Goal: Information Seeking & Learning: Learn about a topic

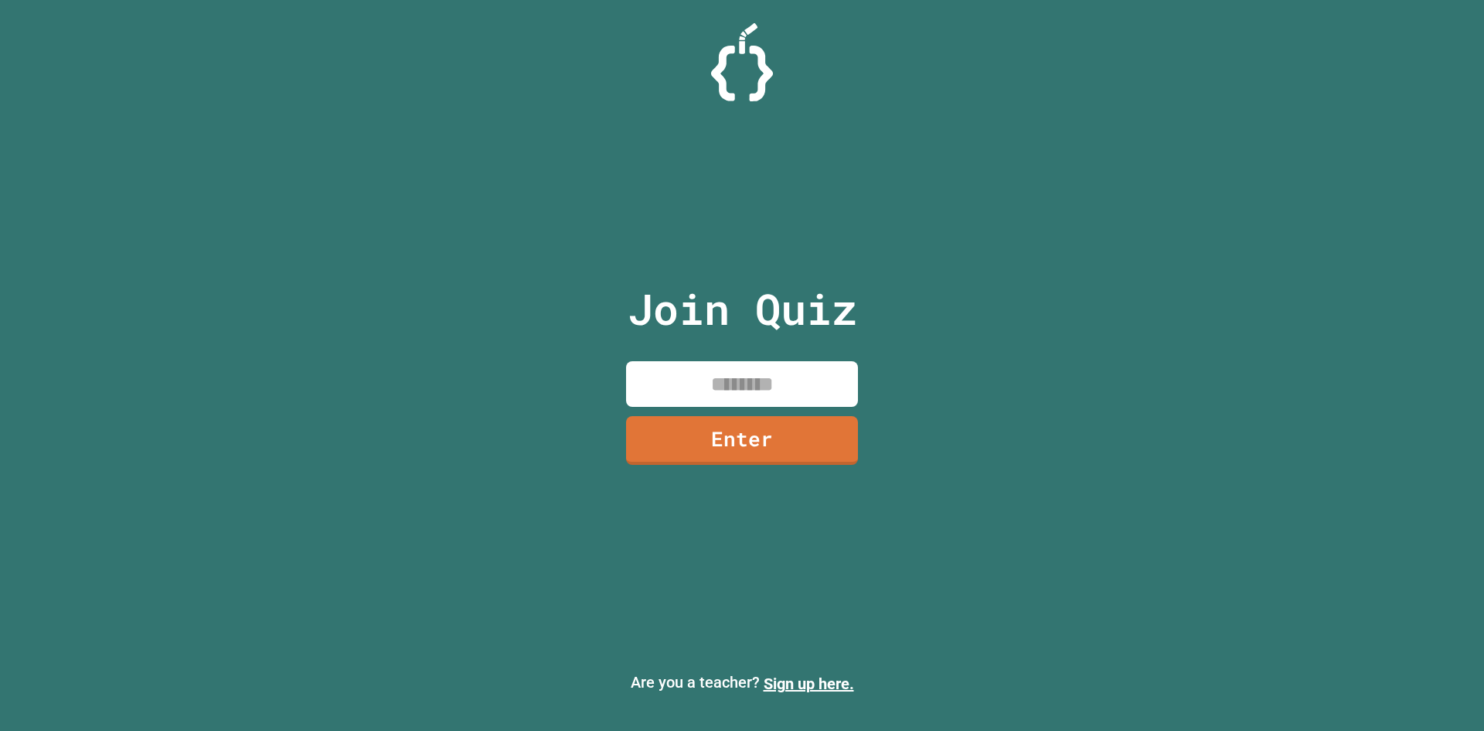
click at [738, 382] on input at bounding box center [742, 384] width 232 height 46
type input "********"
click at [753, 454] on link "Enter" at bounding box center [742, 438] width 220 height 51
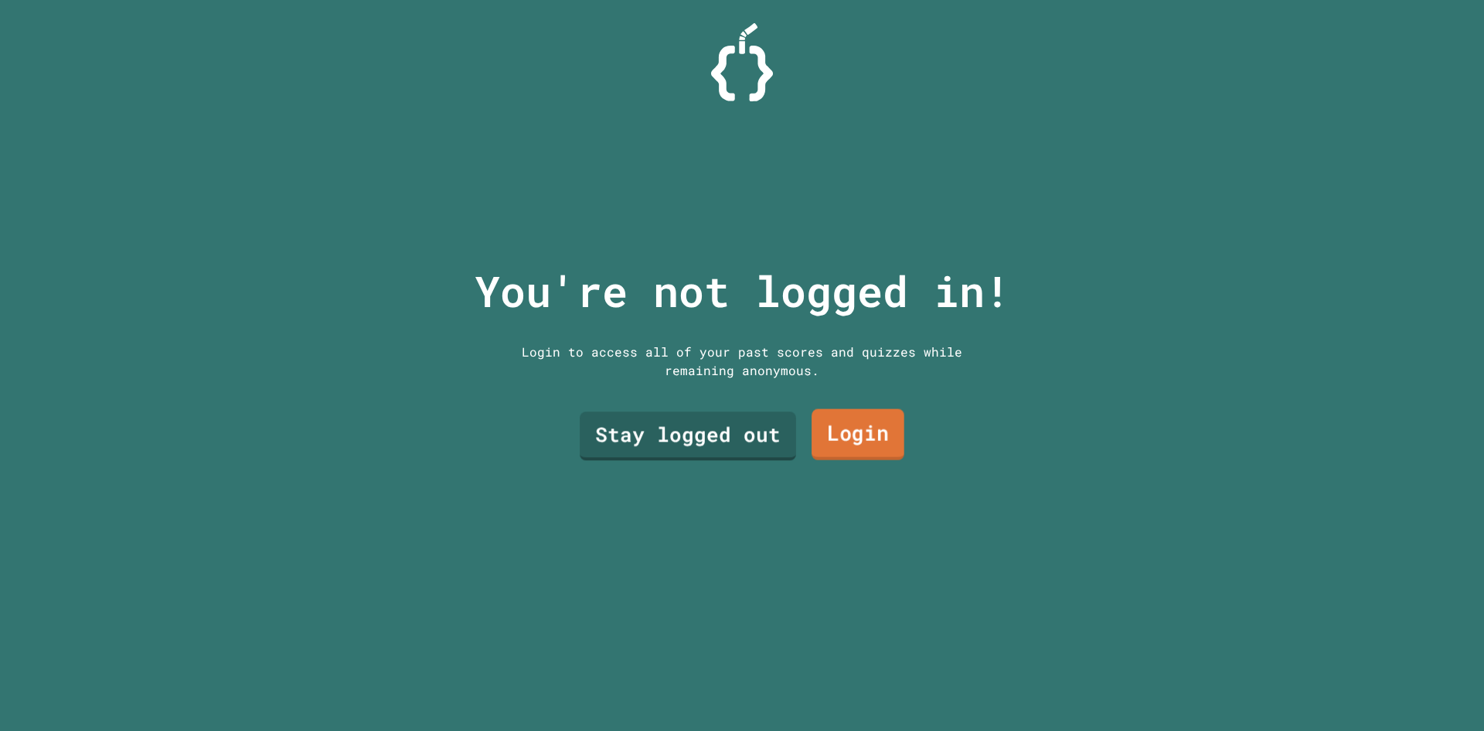
click at [817, 432] on link "Login" at bounding box center [858, 434] width 93 height 51
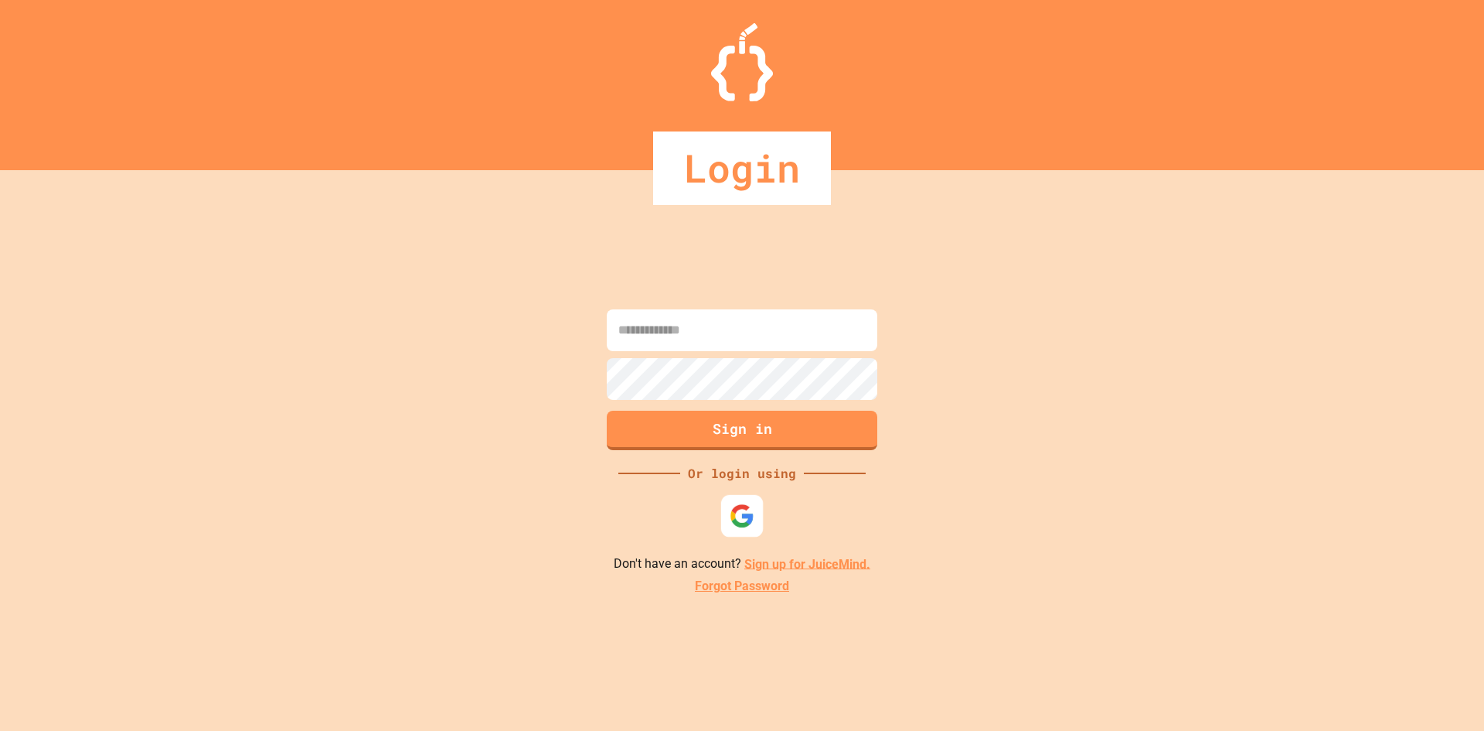
drag, startPoint x: 731, startPoint y: 503, endPoint x: 743, endPoint y: 510, distance: 14.6
click at [741, 509] on div at bounding box center [742, 515] width 42 height 42
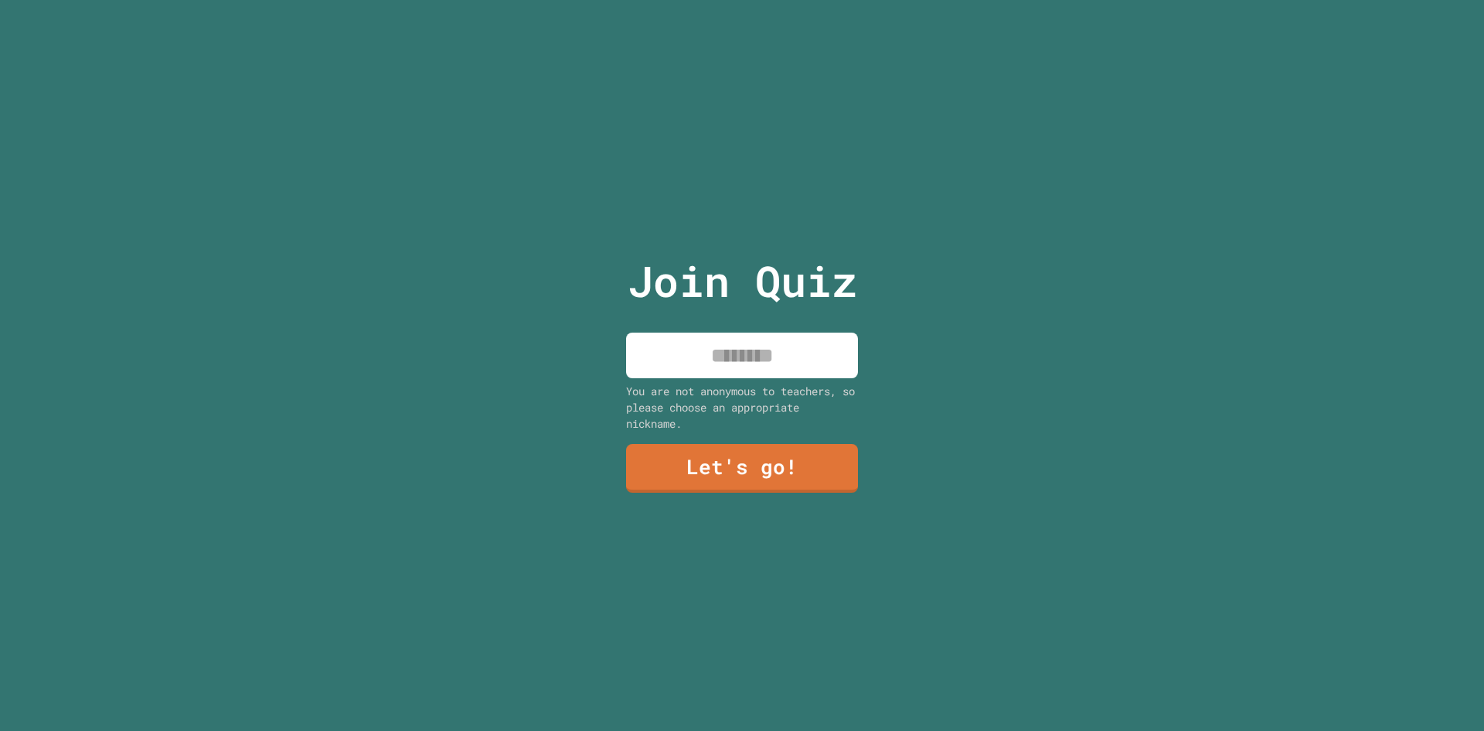
click at [743, 336] on input at bounding box center [742, 355] width 232 height 46
type input "*"
click at [767, 460] on link "Let's go!" at bounding box center [741, 468] width 233 height 49
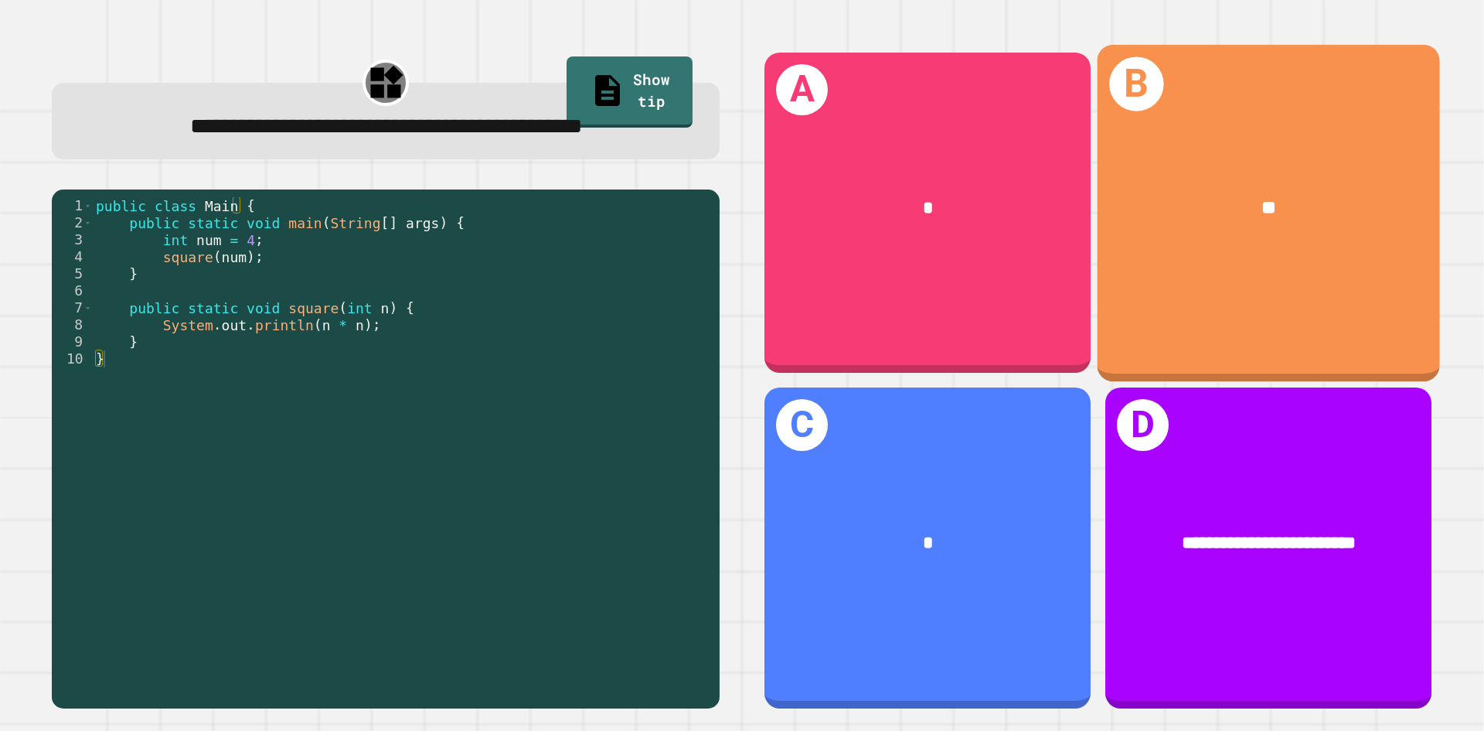
click at [1168, 269] on div "B **" at bounding box center [1269, 212] width 342 height 336
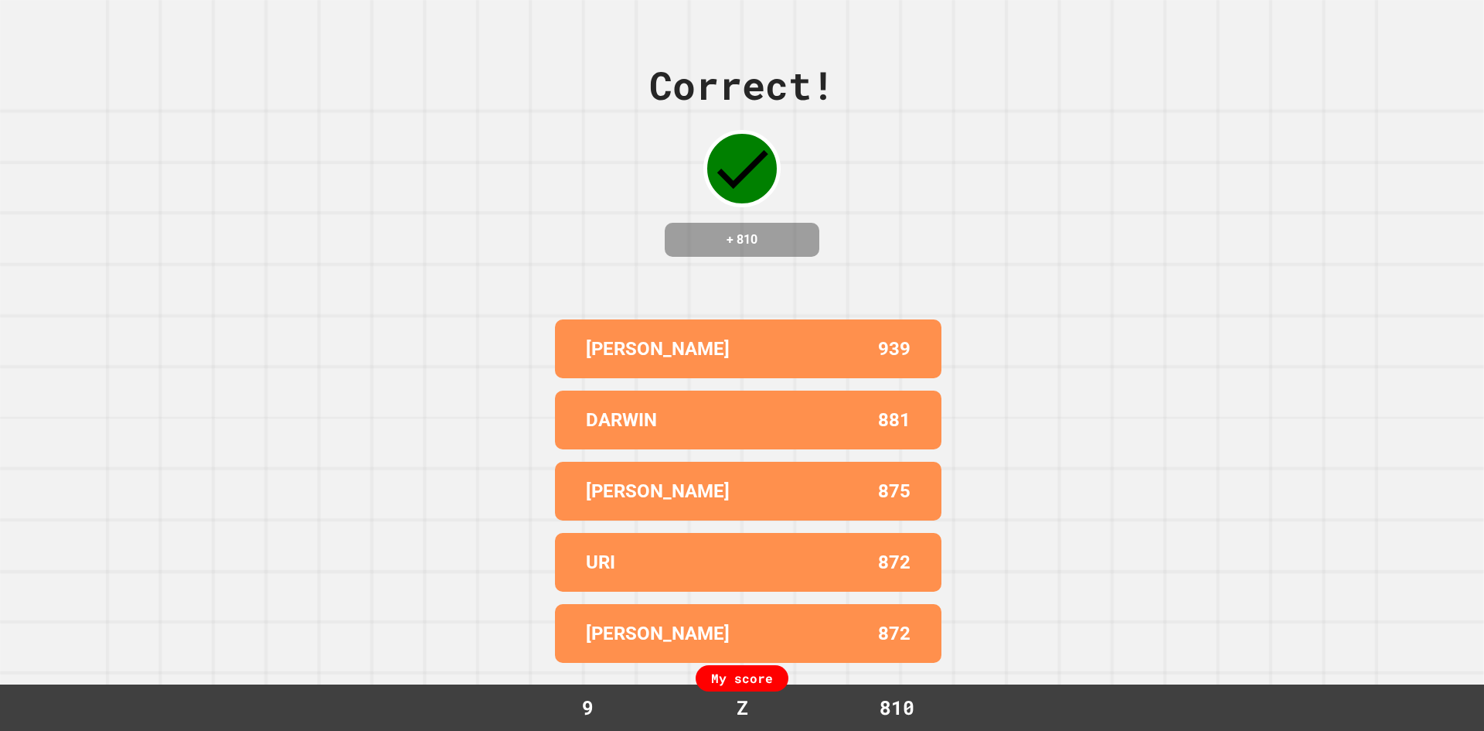
click at [628, 414] on p "DARWIN" at bounding box center [621, 420] width 71 height 28
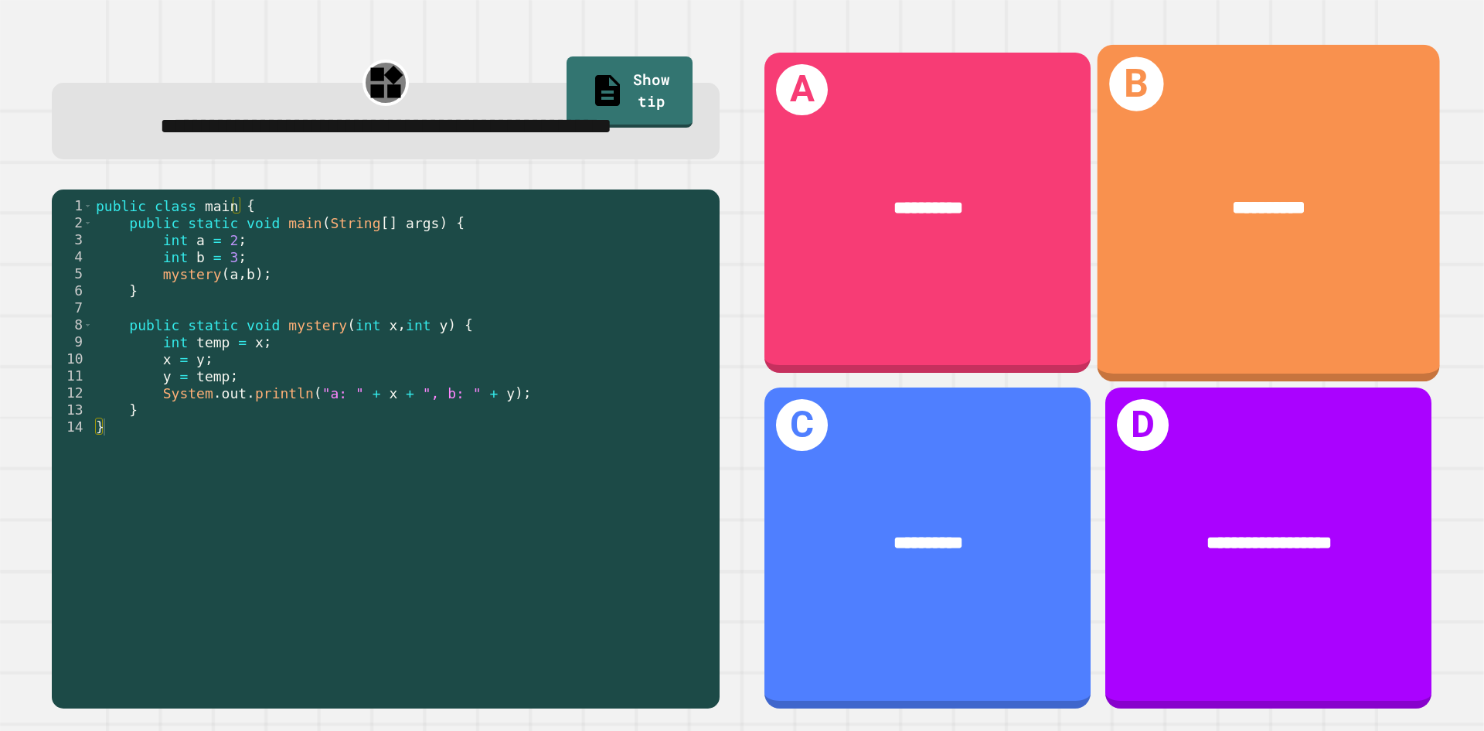
click at [1264, 277] on div "**********" at bounding box center [1269, 212] width 342 height 336
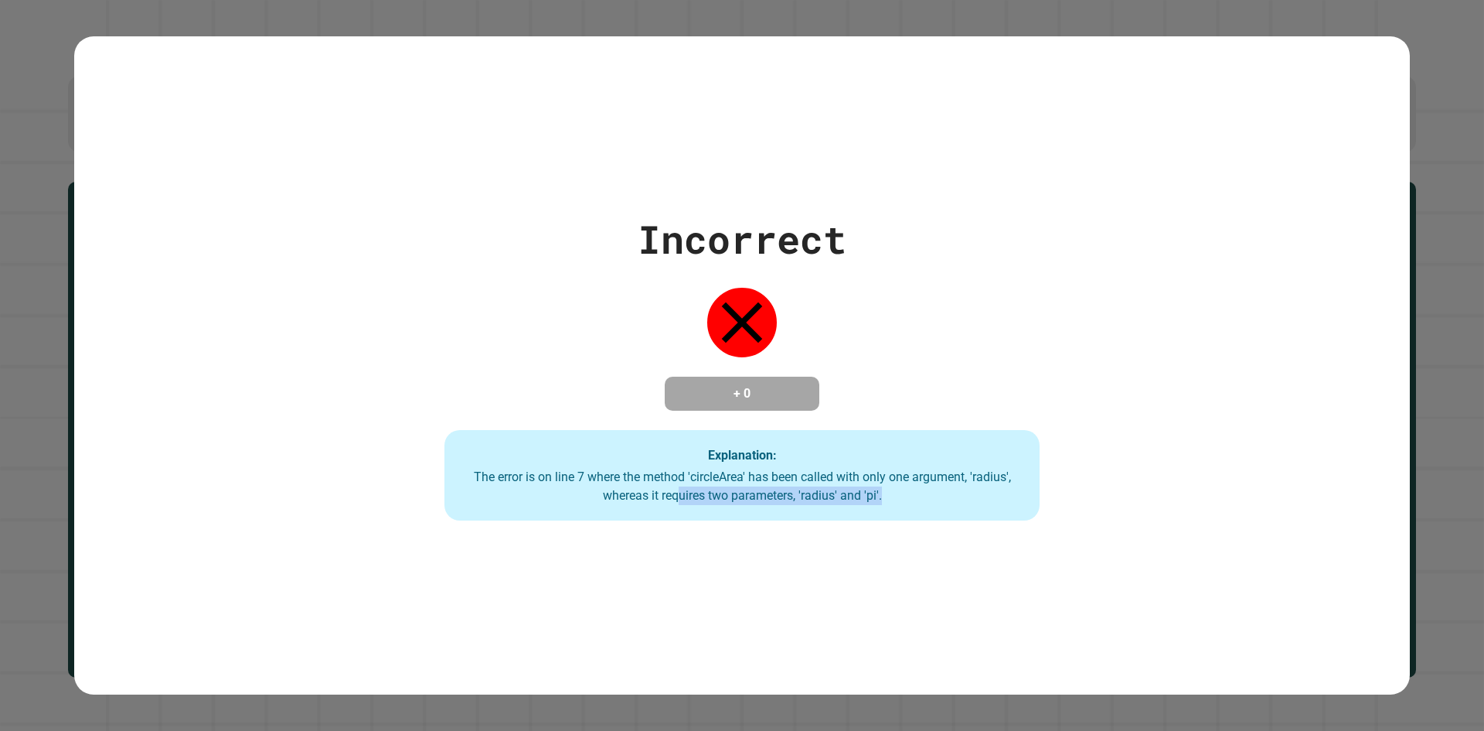
drag, startPoint x: 707, startPoint y: 490, endPoint x: 899, endPoint y: 489, distance: 192.5
click at [899, 489] on div "The error is on line 7 where the method 'circleArea' has been called with only …" at bounding box center [742, 486] width 564 height 37
click at [1004, 572] on div "Incorrect + 0 Explanation: The error is on line 7 where the method 'circleArea'…" at bounding box center [742, 365] width 1336 height 658
click at [949, 480] on div "The error is on line 7 where the method 'circleArea' has been called with only …" at bounding box center [742, 486] width 564 height 37
drag, startPoint x: 542, startPoint y: 483, endPoint x: 577, endPoint y: 480, distance: 35.7
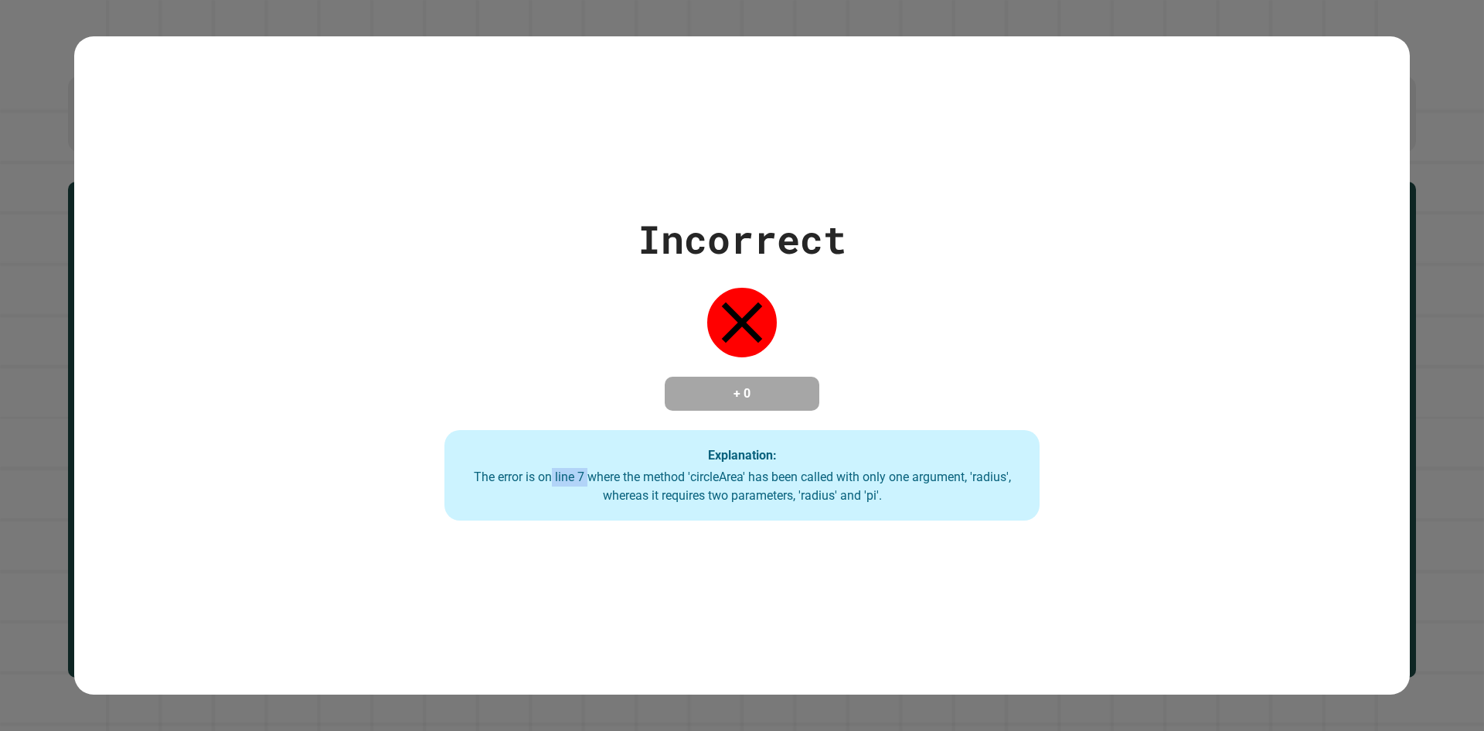
click at [577, 480] on div "The error is on line 7 where the method 'circleArea' has been called with only …" at bounding box center [742, 486] width 564 height 37
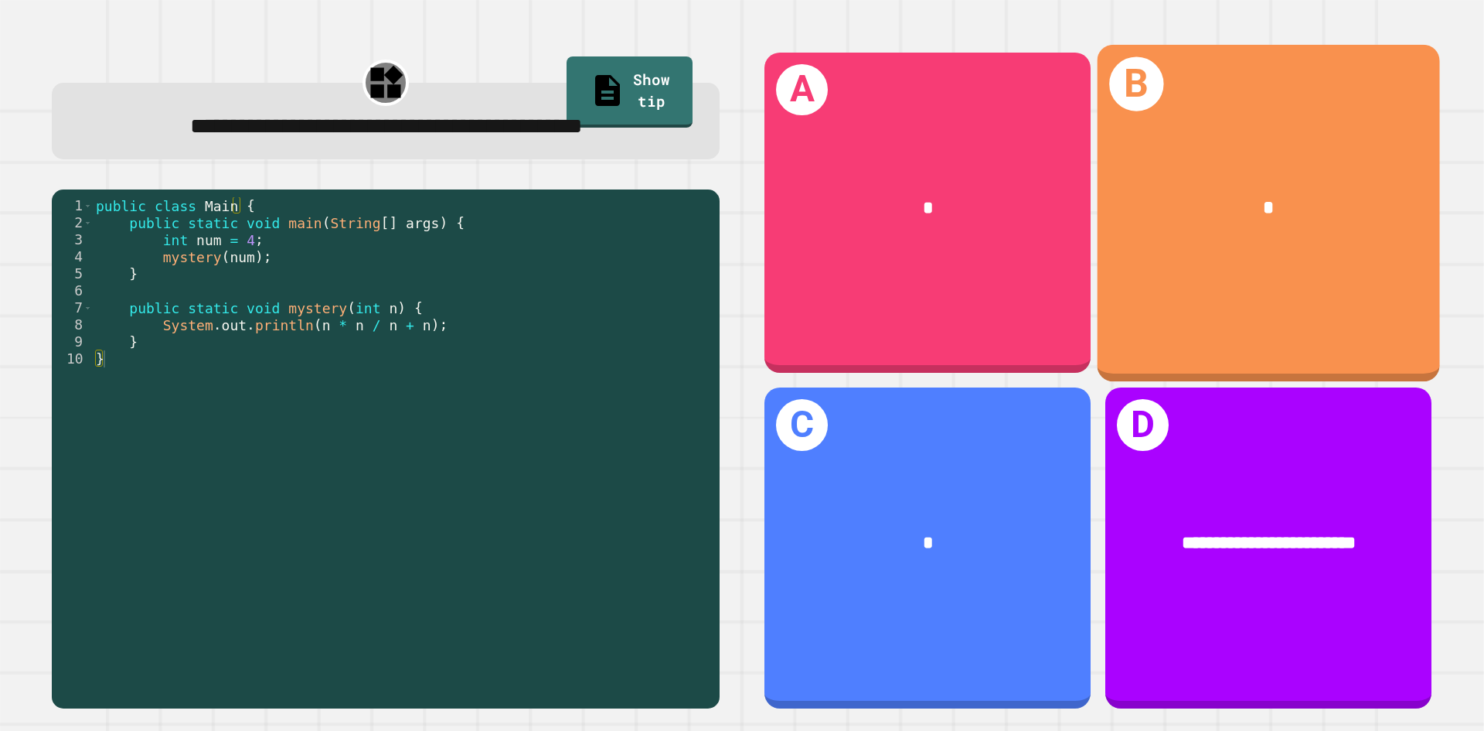
click at [1144, 238] on div "*" at bounding box center [1269, 208] width 342 height 104
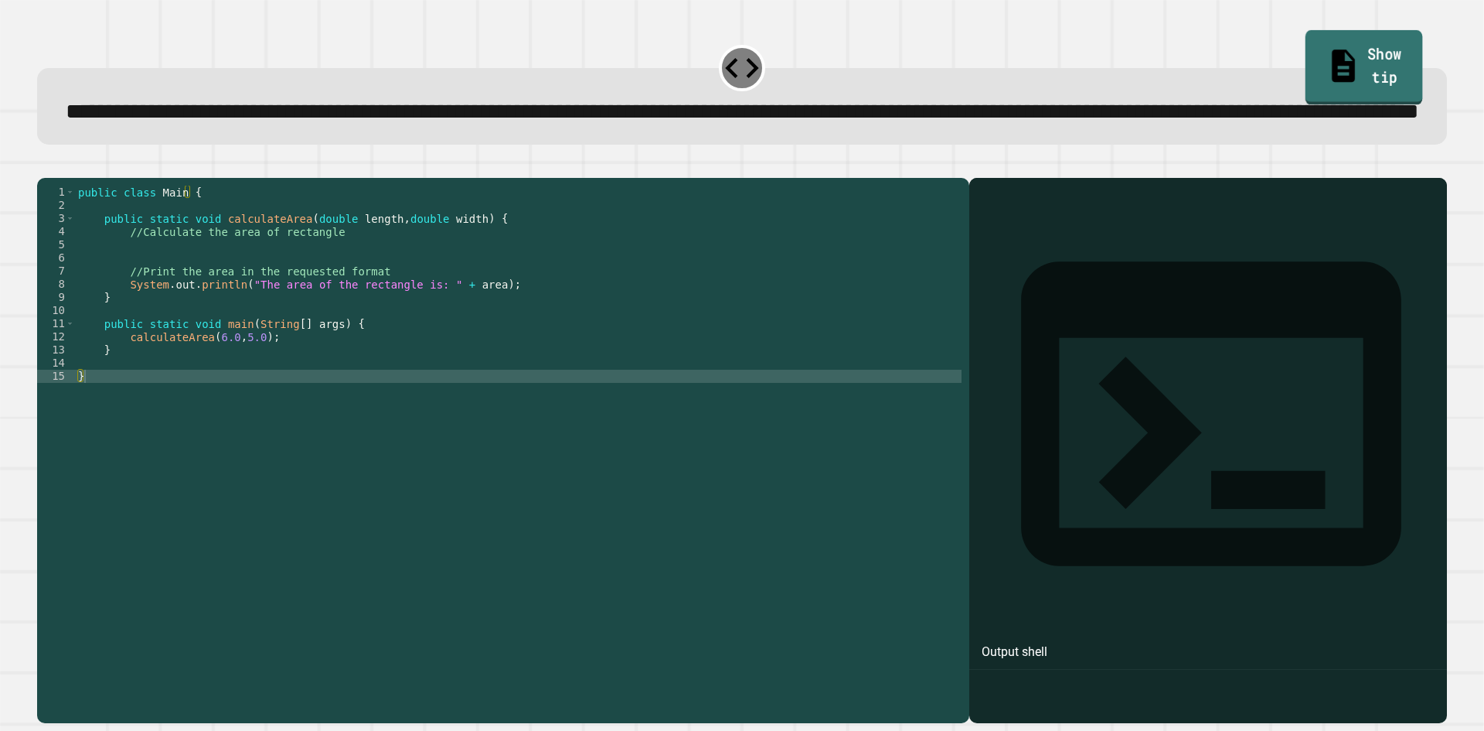
click at [1350, 68] on link "Show tip" at bounding box center [1365, 67] width 118 height 75
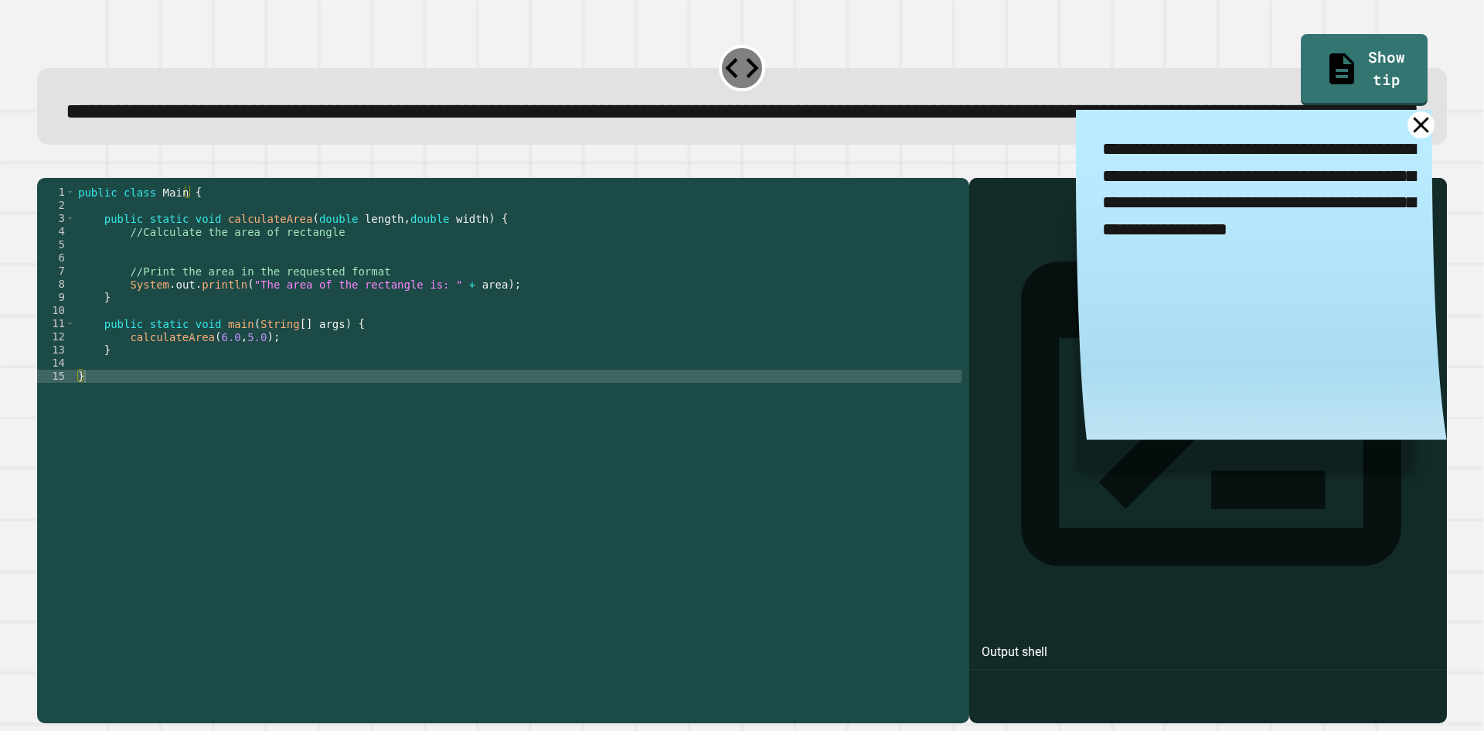
click at [1413, 132] on icon at bounding box center [1420, 124] width 15 height 15
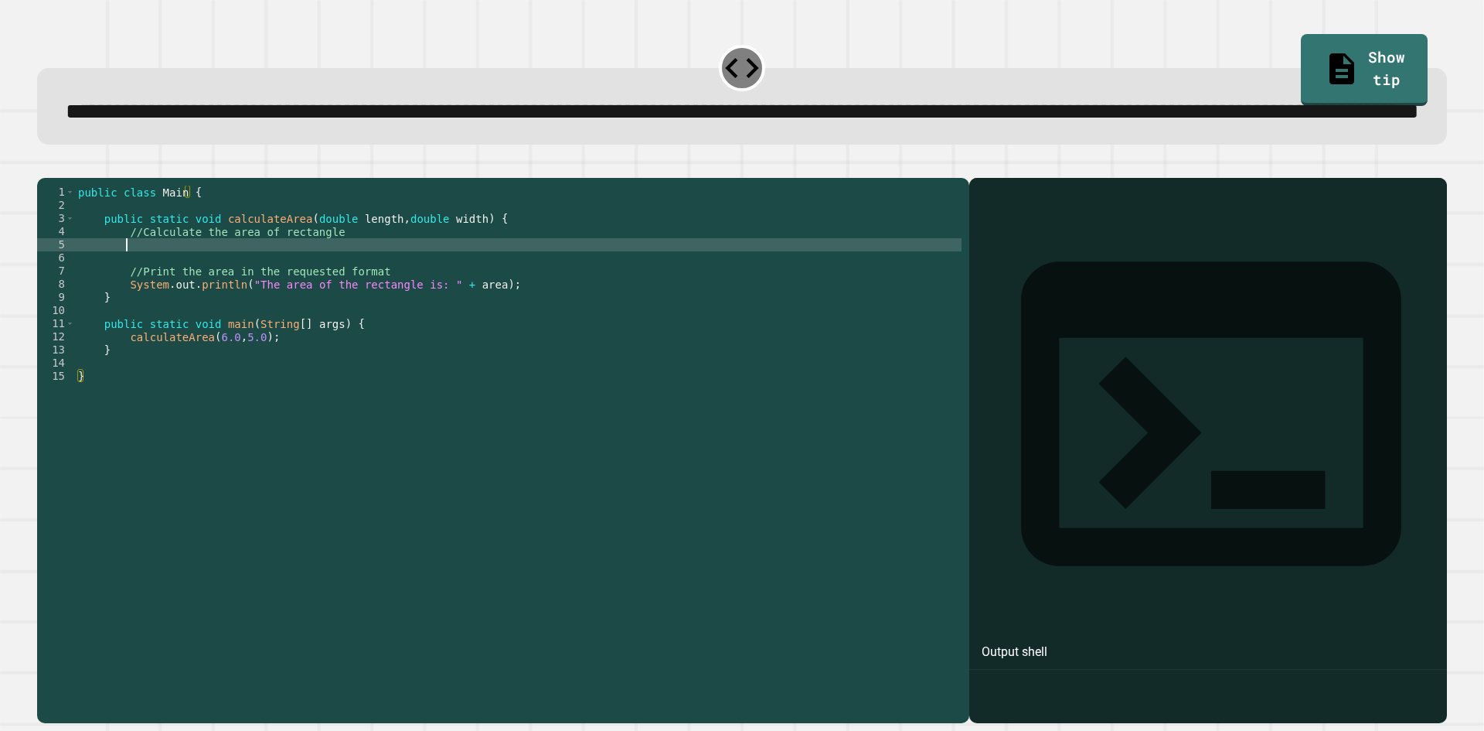
click at [435, 304] on div "public class Main { public static void calculateArea ( double length , double w…" at bounding box center [518, 416] width 887 height 460
type textarea "*"
type textarea "**********"
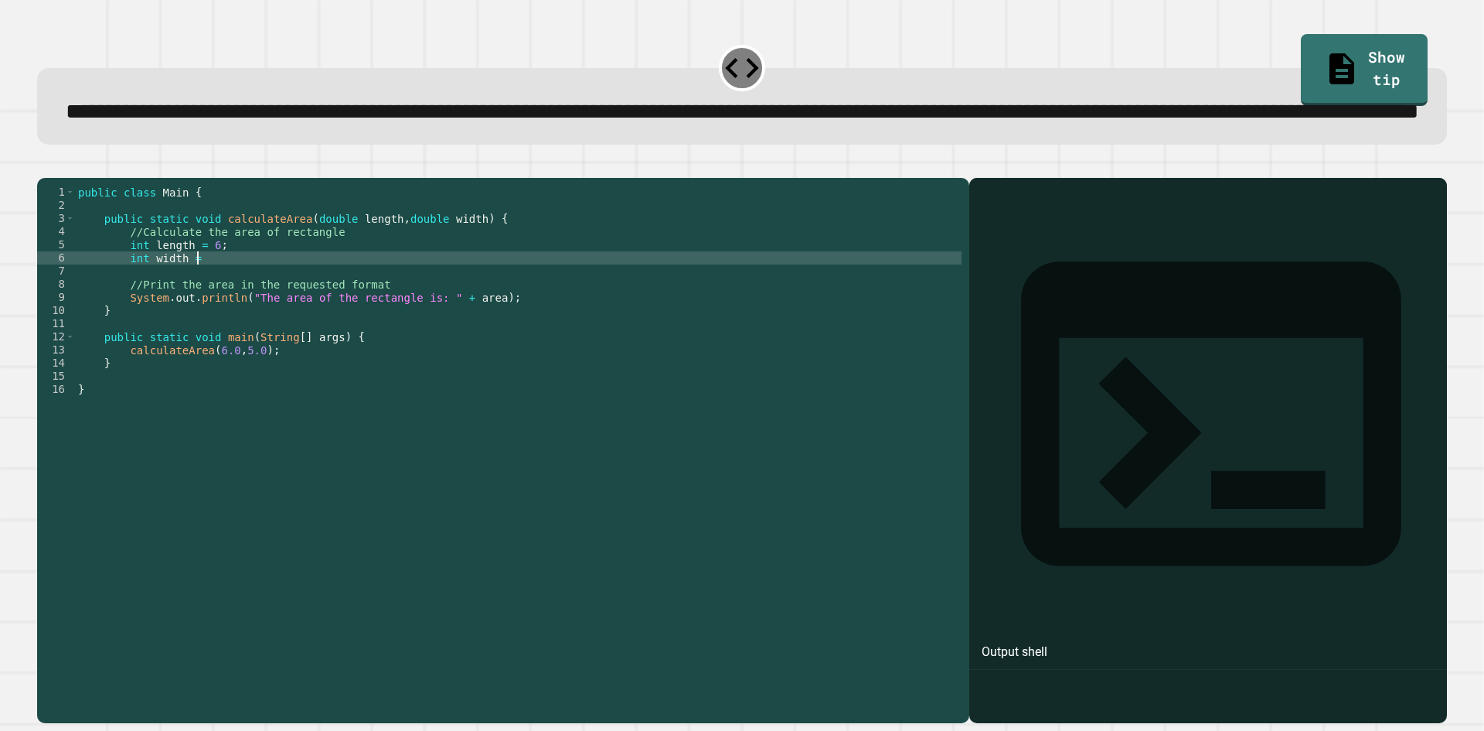
scroll to position [0, 8]
type textarea "**********"
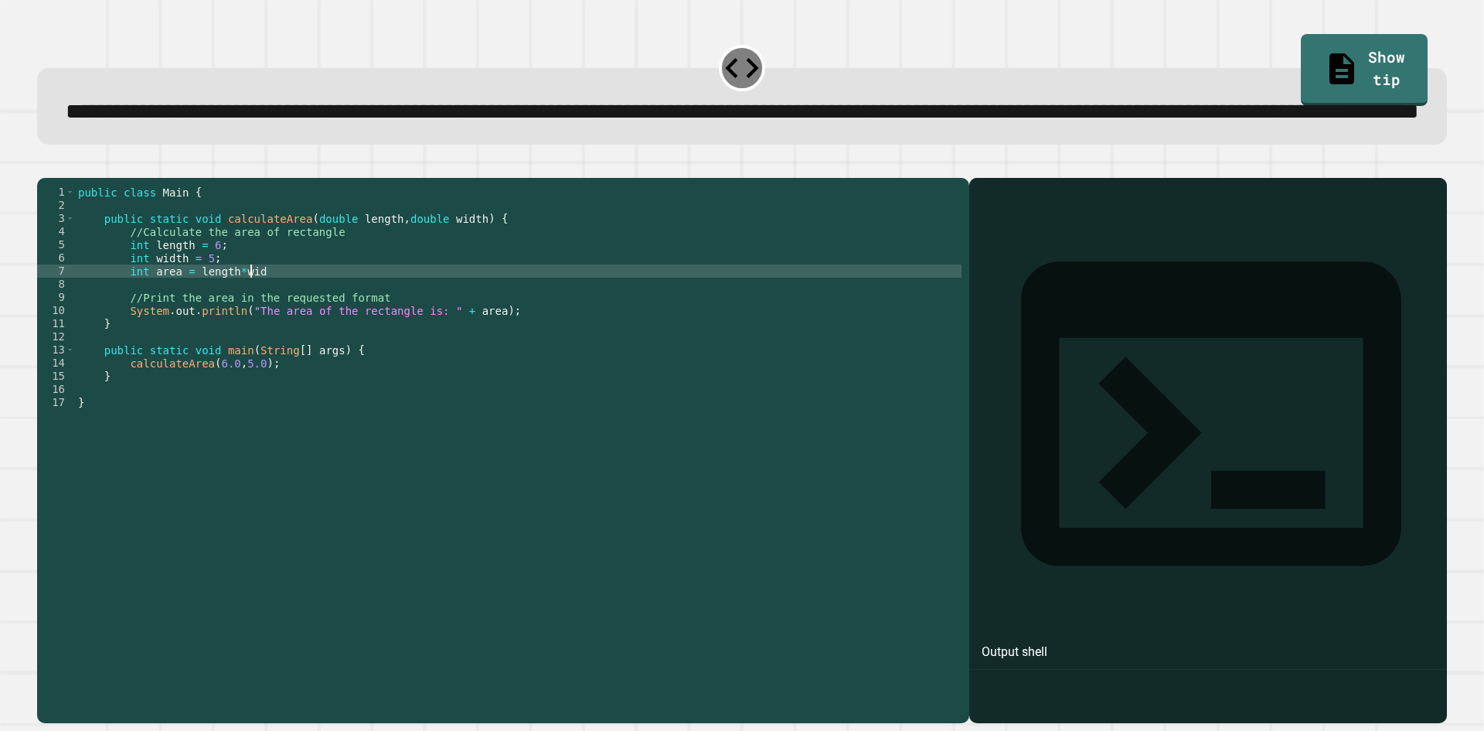
scroll to position [0, 12]
click at [45, 165] on icon "button" at bounding box center [45, 165] width 0 height 0
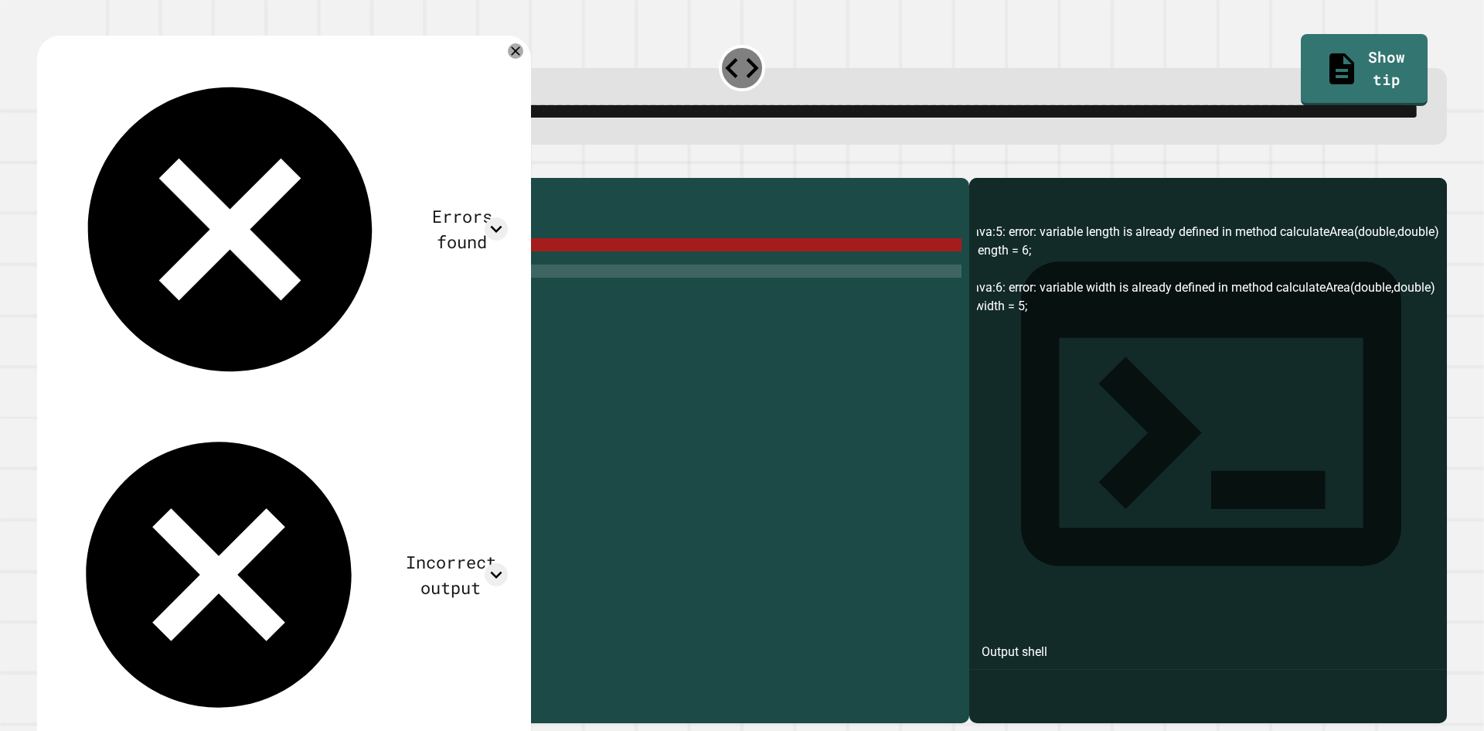
scroll to position [0, 0]
click at [125, 305] on div "public class Main { public static void calculateArea ( double length , double w…" at bounding box center [518, 416] width 887 height 460
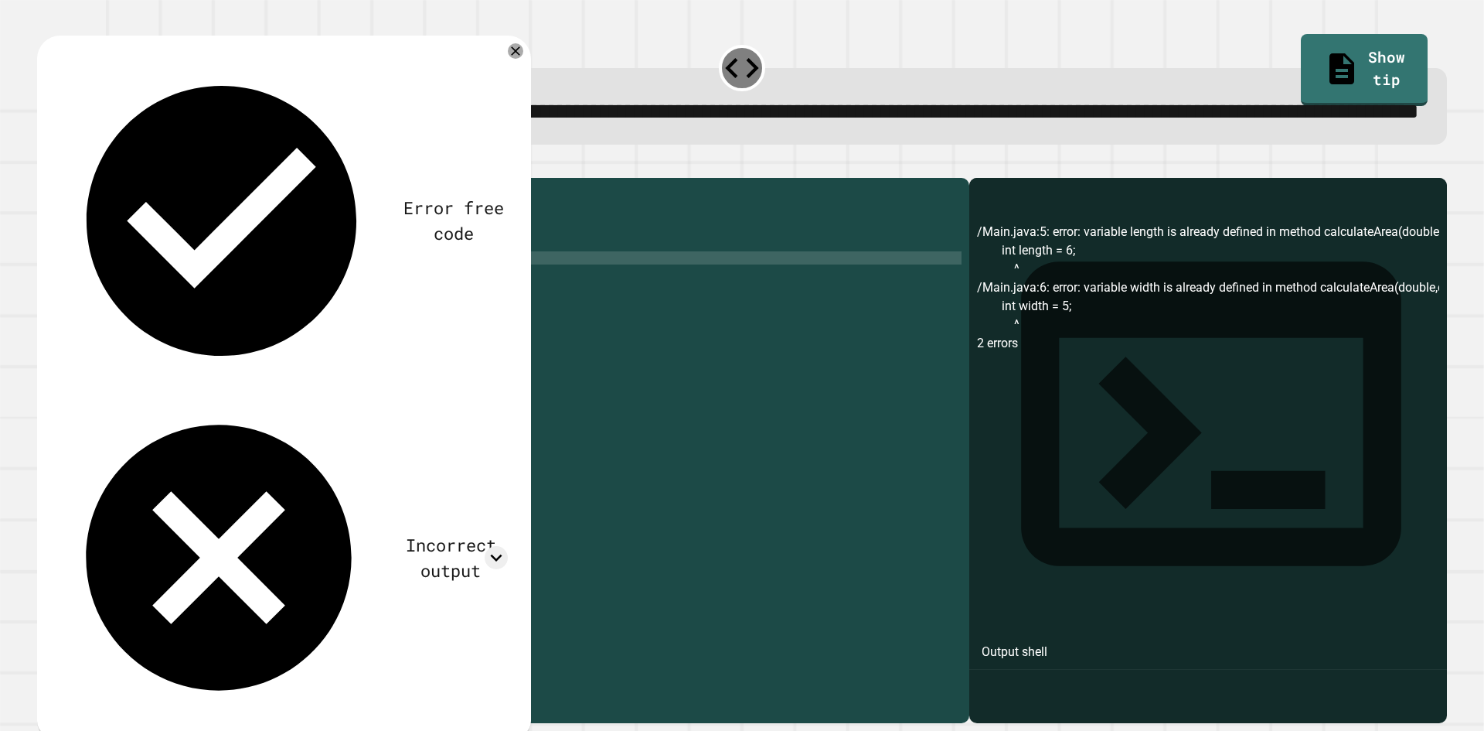
scroll to position [0, 4]
click at [58, 180] on icon "button" at bounding box center [55, 174] width 9 height 11
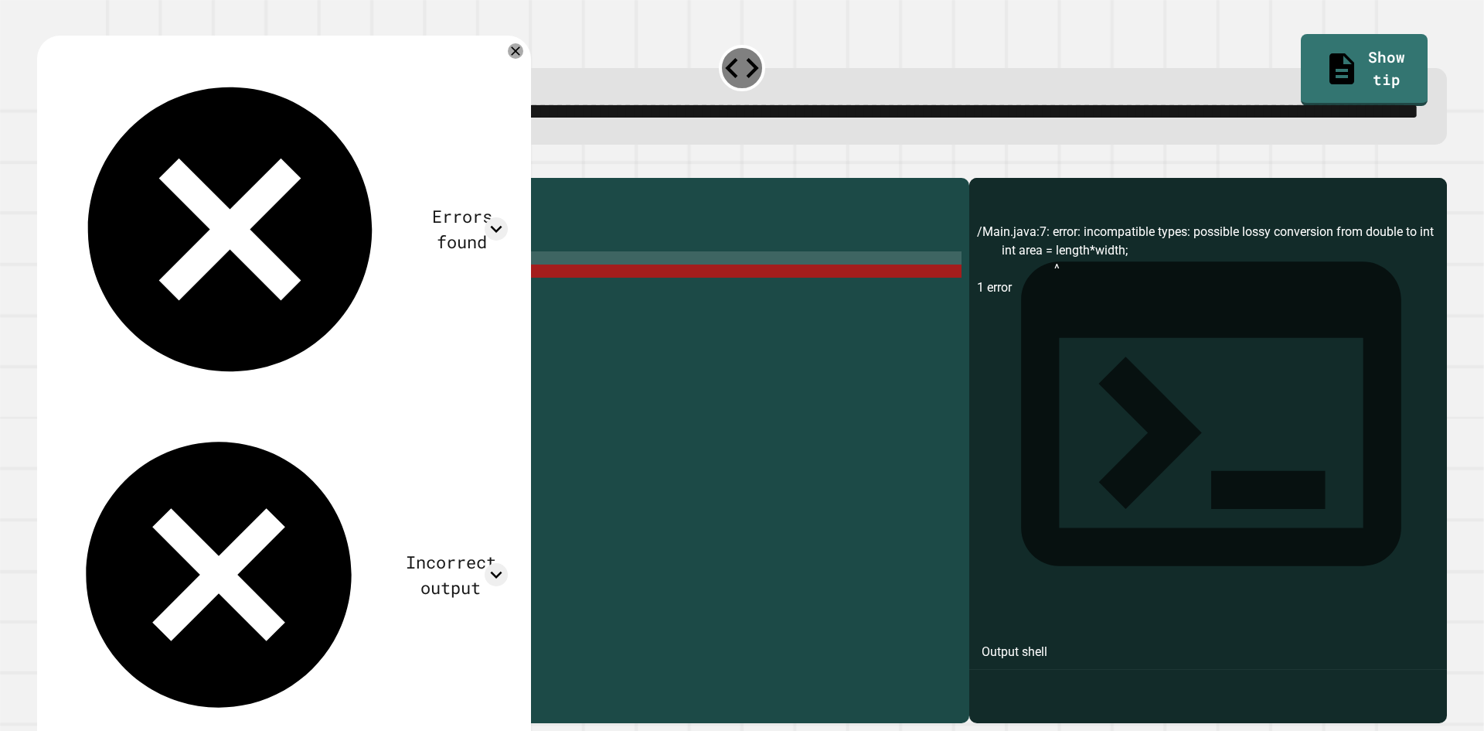
click at [140, 331] on div "public class Main { public static void calculateArea ( double length , double w…" at bounding box center [518, 416] width 887 height 460
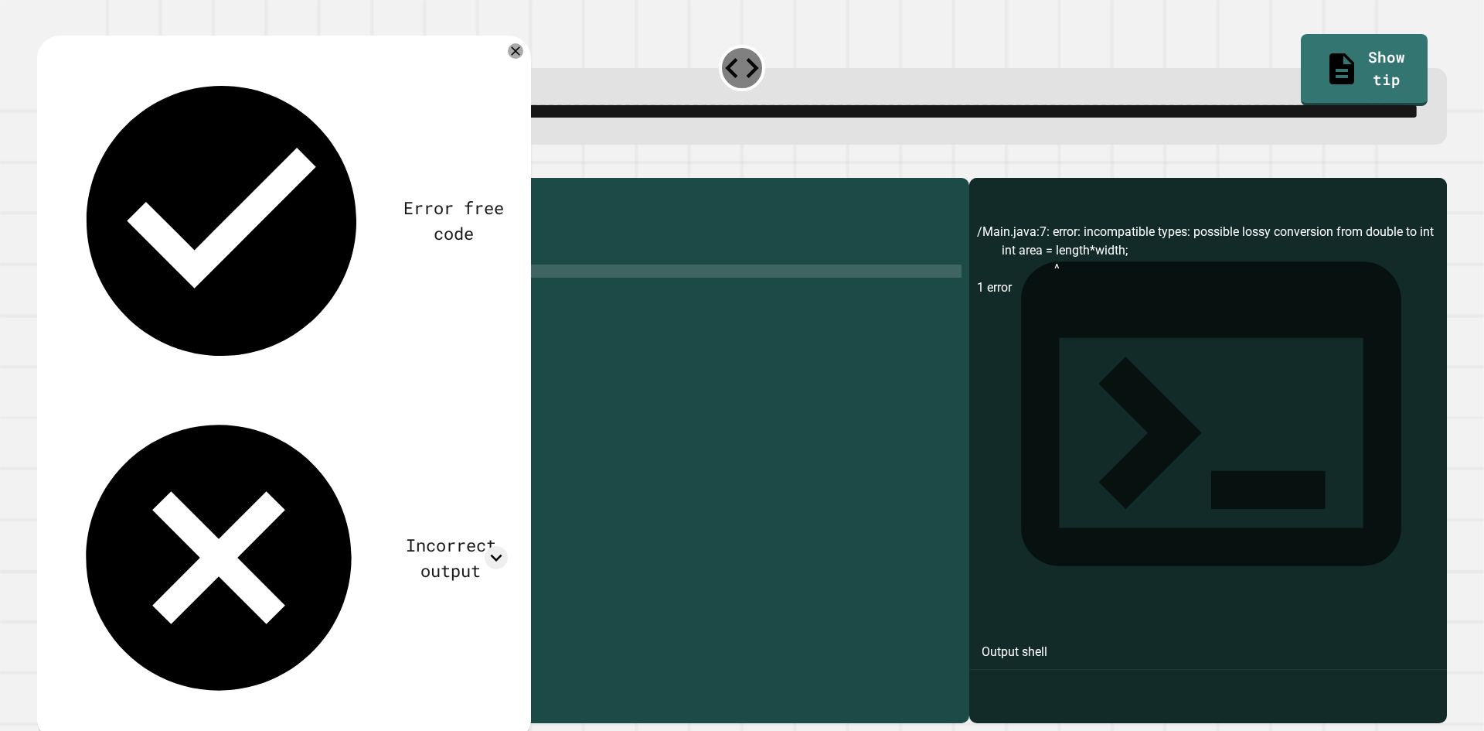
scroll to position [0, 5]
type textarea "**********"
click at [45, 165] on icon "button" at bounding box center [45, 165] width 0 height 0
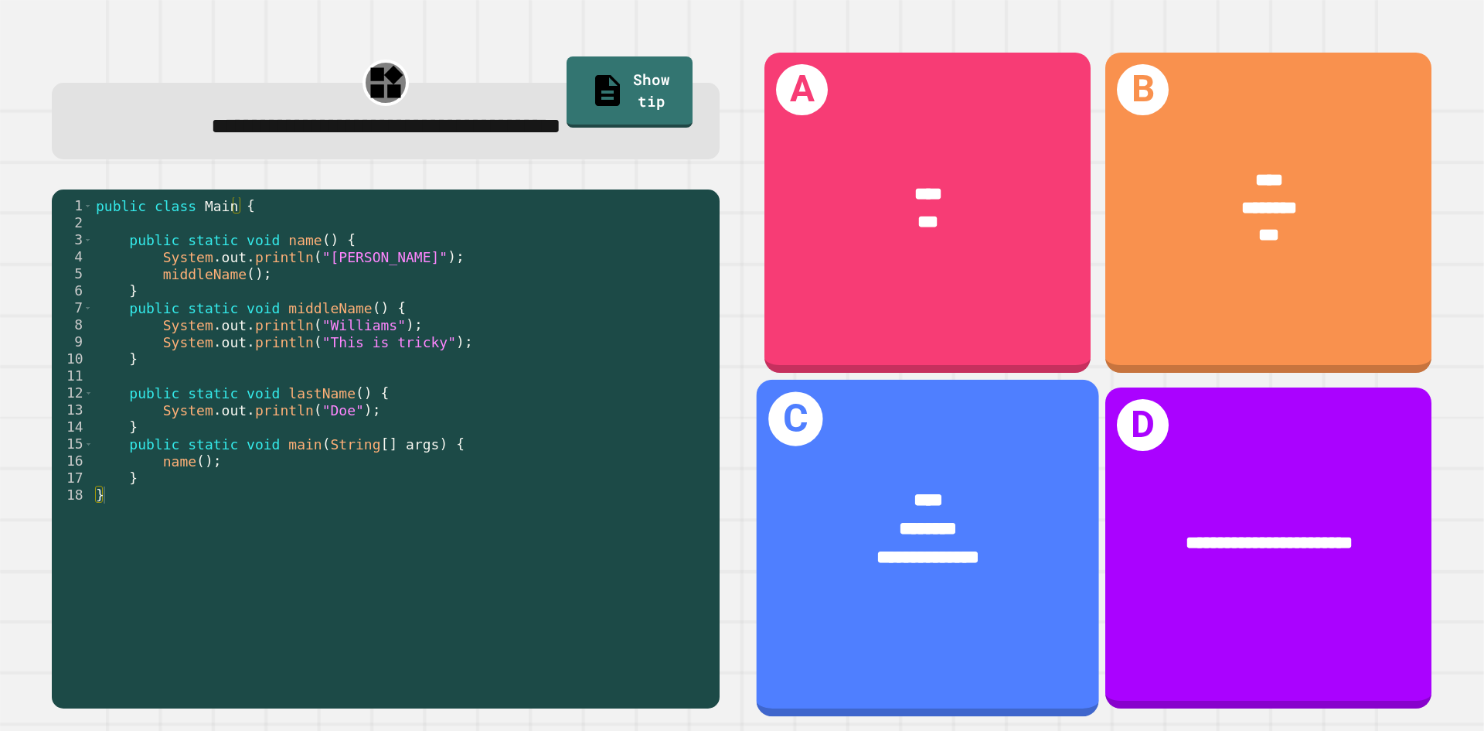
click at [956, 496] on div "****" at bounding box center [928, 500] width 267 height 29
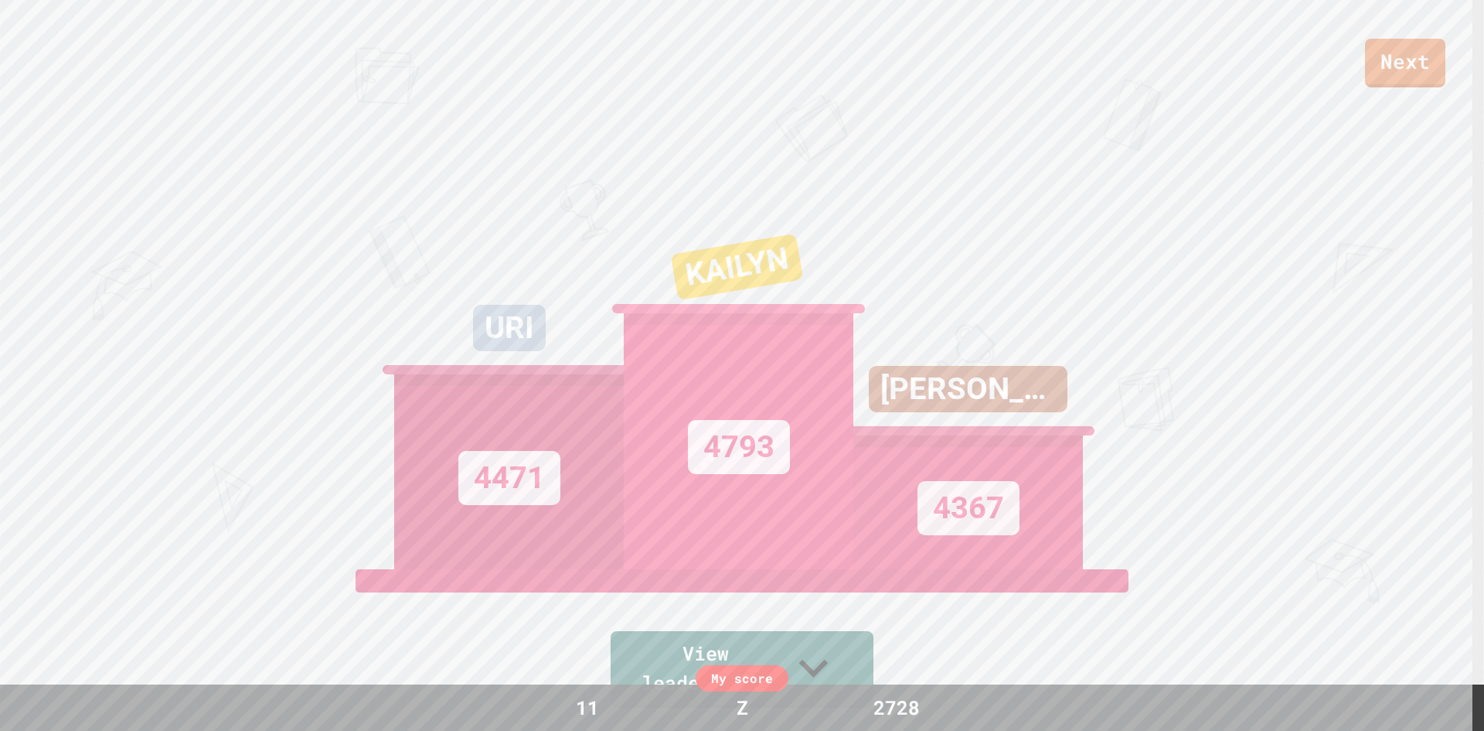
click at [1427, 74] on link "Next" at bounding box center [1405, 63] width 80 height 49
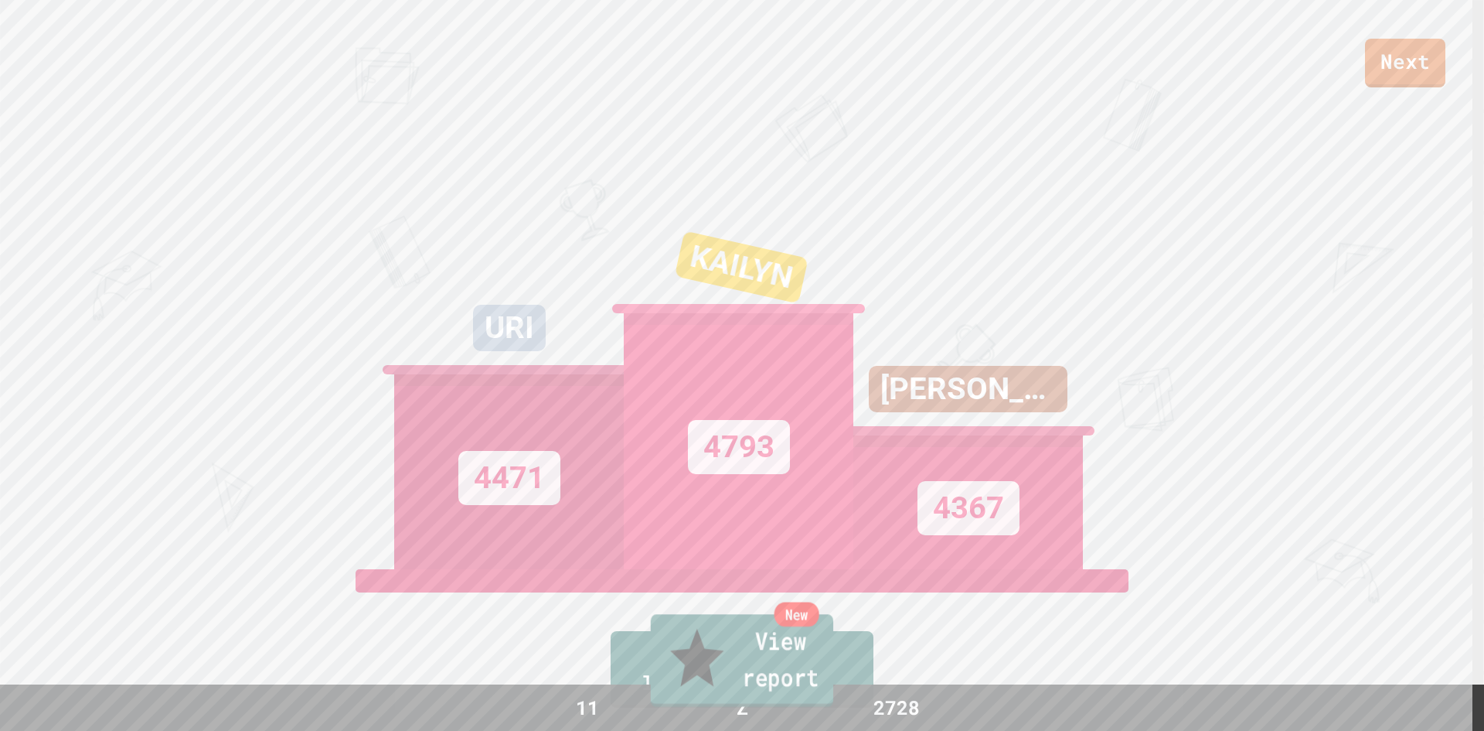
click at [775, 664] on link "New View report" at bounding box center [742, 660] width 182 height 93
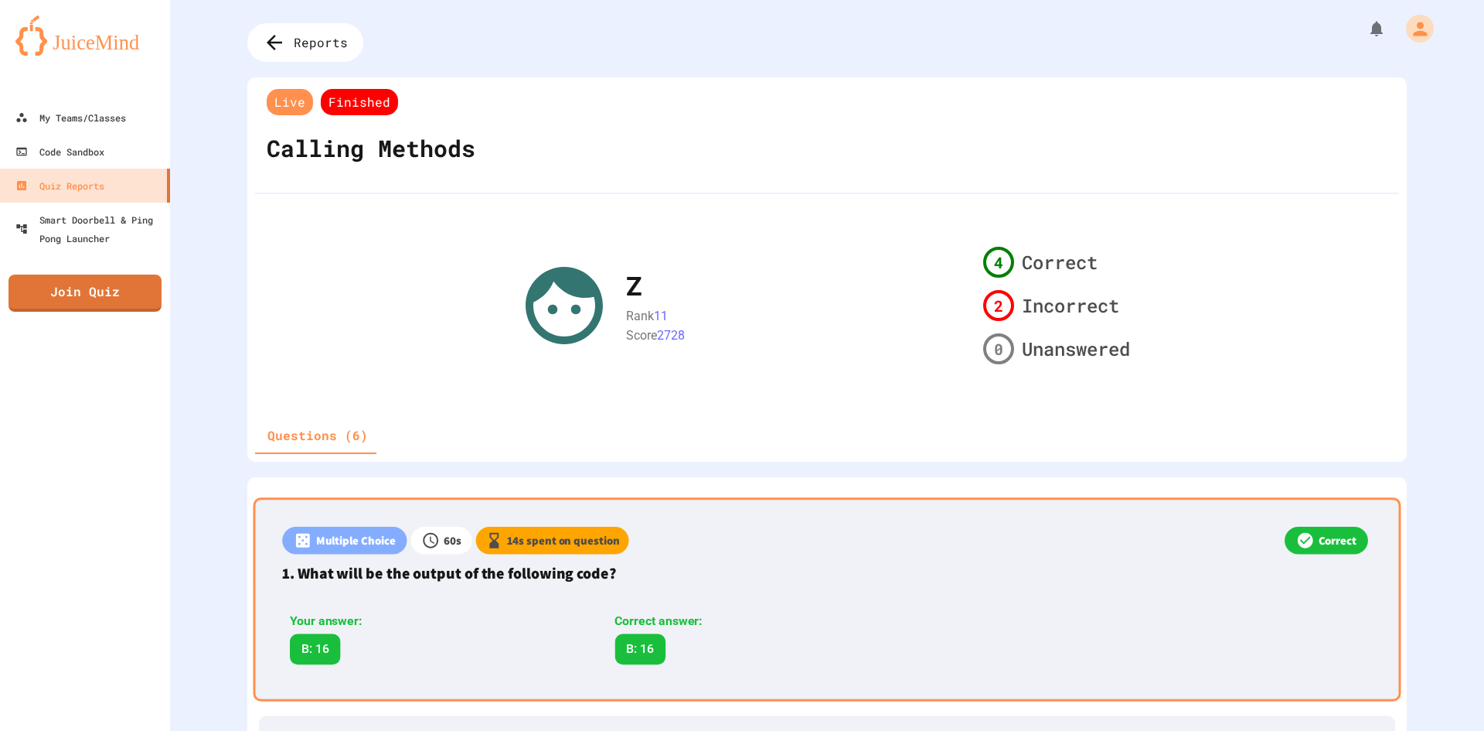
scroll to position [77, 0]
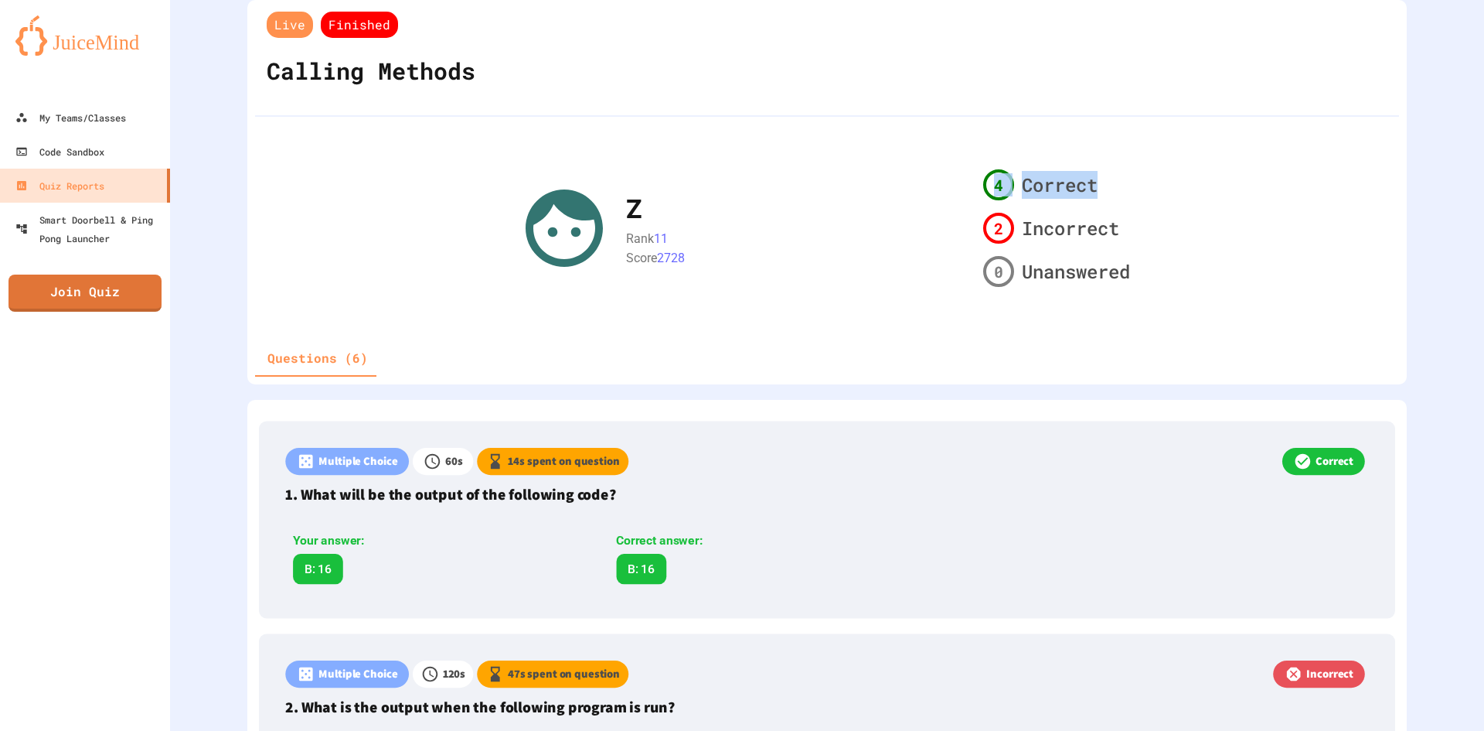
drag, startPoint x: 971, startPoint y: 171, endPoint x: 1106, endPoint y: 175, distance: 134.6
click at [1096, 172] on div "4 Correct 2 Incorrect 0 Unanswered" at bounding box center [1056, 228] width 159 height 130
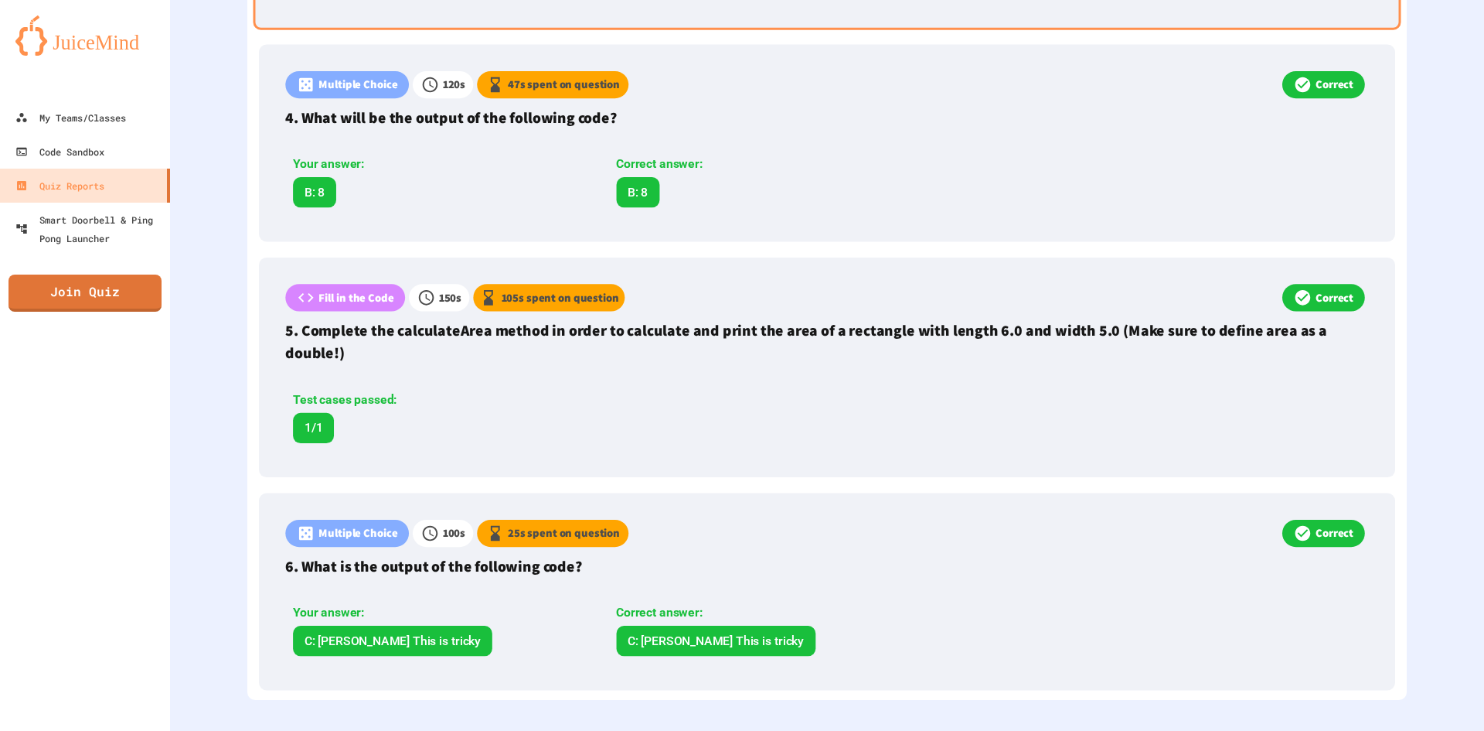
scroll to position [1103, 0]
